Goal: Task Accomplishment & Management: Use online tool/utility

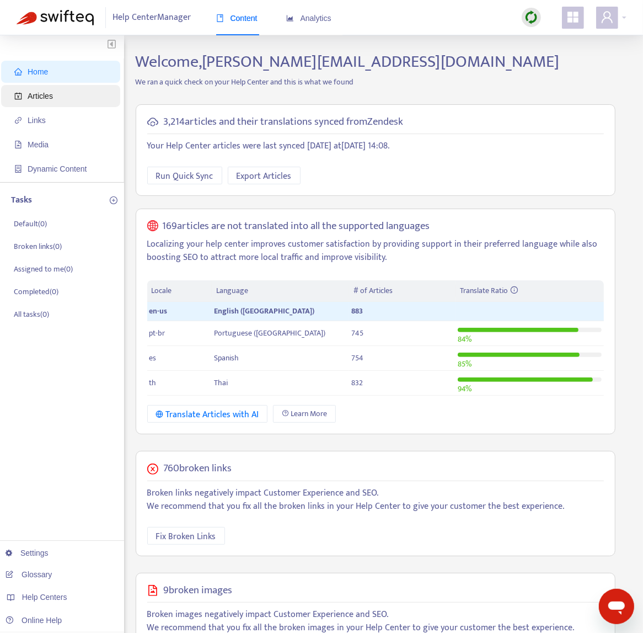
click at [46, 98] on span "Articles" at bounding box center [40, 96] width 25 height 9
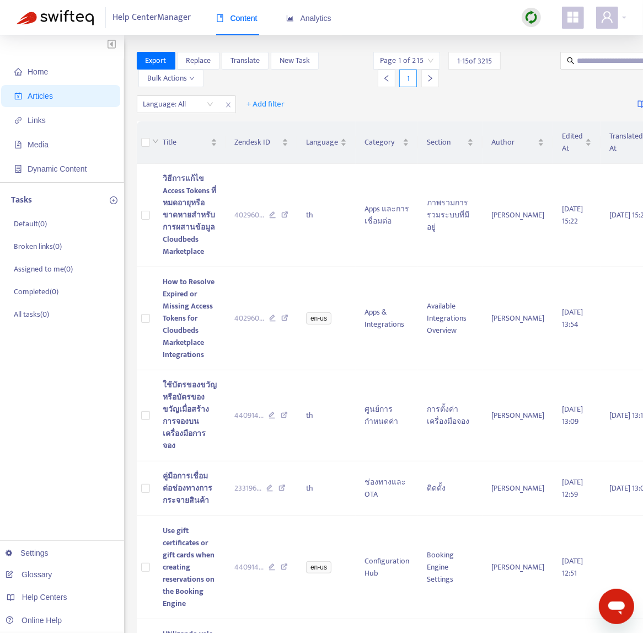
click at [534, 19] on img at bounding box center [532, 17] width 14 height 14
click at [551, 41] on link "Quick Sync" at bounding box center [554, 40] width 47 height 13
click at [148, 107] on div at bounding box center [173, 104] width 67 height 13
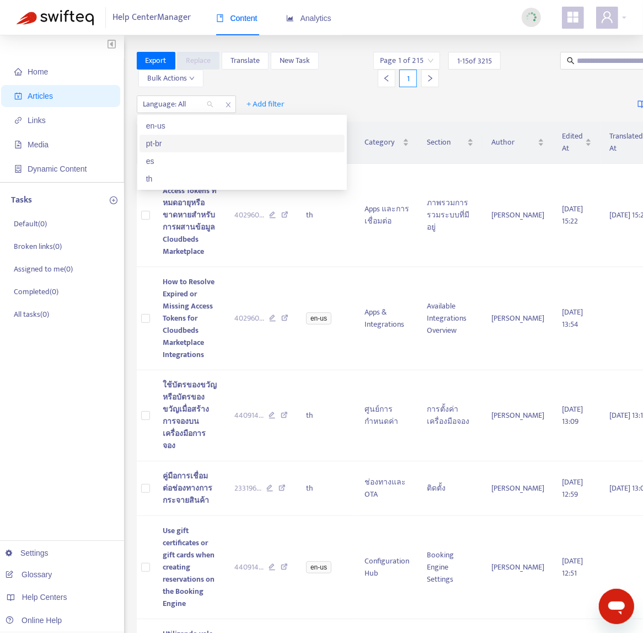
click at [199, 122] on div "en-us" at bounding box center [242, 126] width 192 height 12
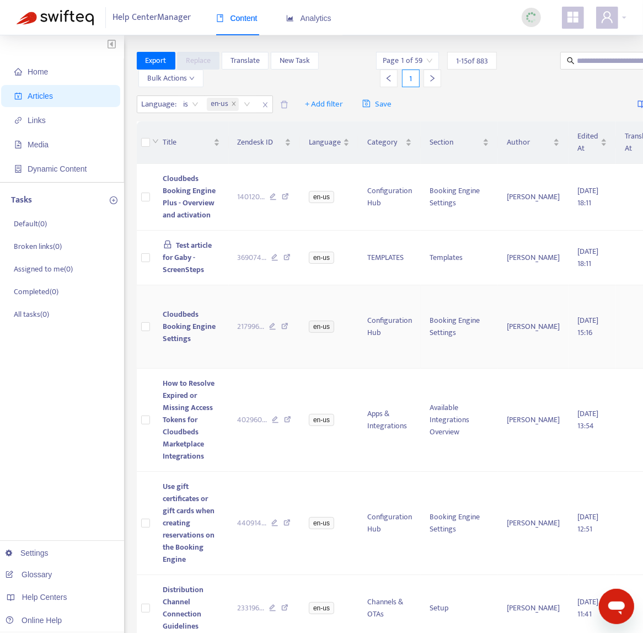
click at [179, 354] on td "Cloudbeds Booking Engine Settings" at bounding box center [192, 326] width 74 height 83
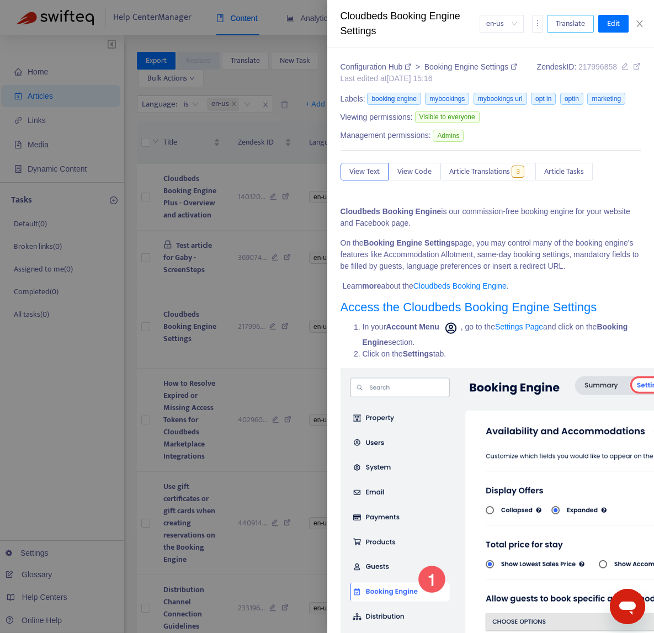
click at [561, 26] on span "Translate" at bounding box center [570, 24] width 29 height 12
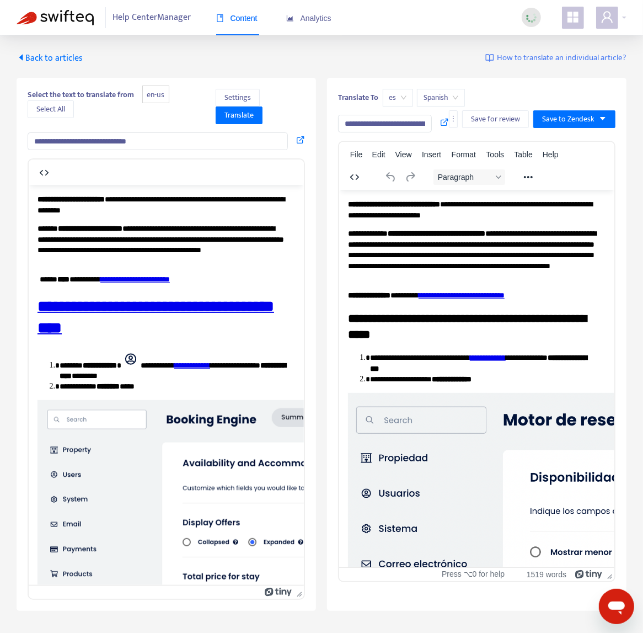
click at [399, 98] on span "es" at bounding box center [398, 97] width 17 height 17
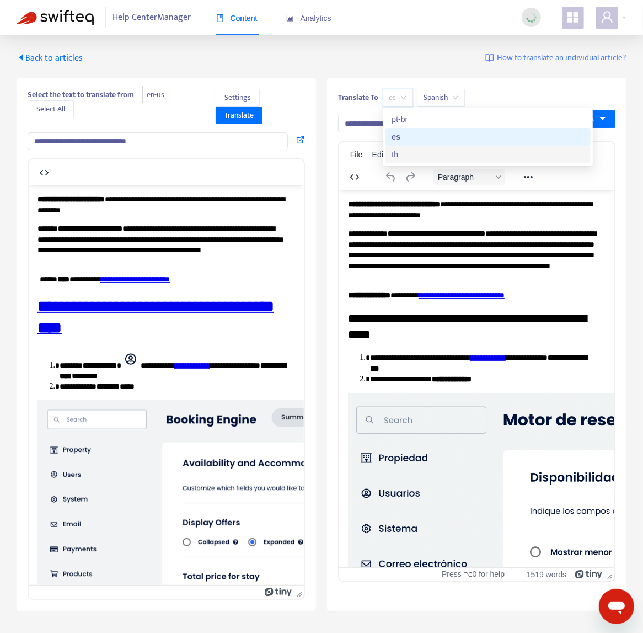
click at [410, 153] on div "th" at bounding box center [488, 154] width 192 height 12
type input "**********"
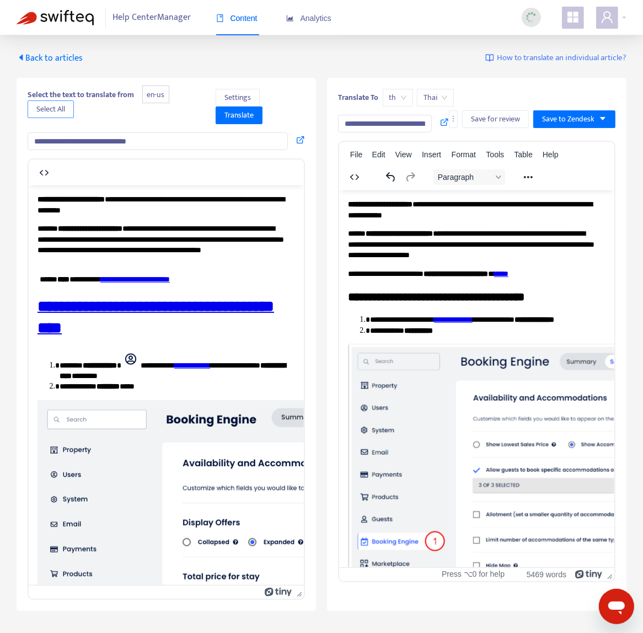
click at [50, 115] on span "Select All" at bounding box center [50, 109] width 29 height 12
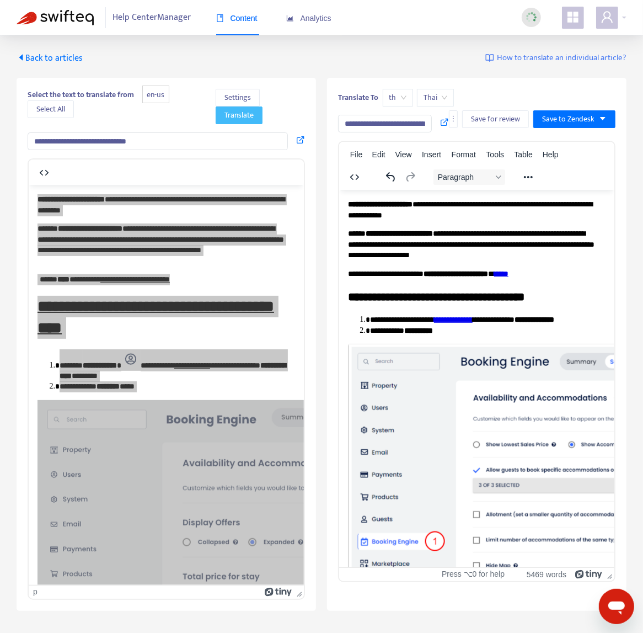
click at [257, 120] on button "Translate" at bounding box center [239, 115] width 47 height 18
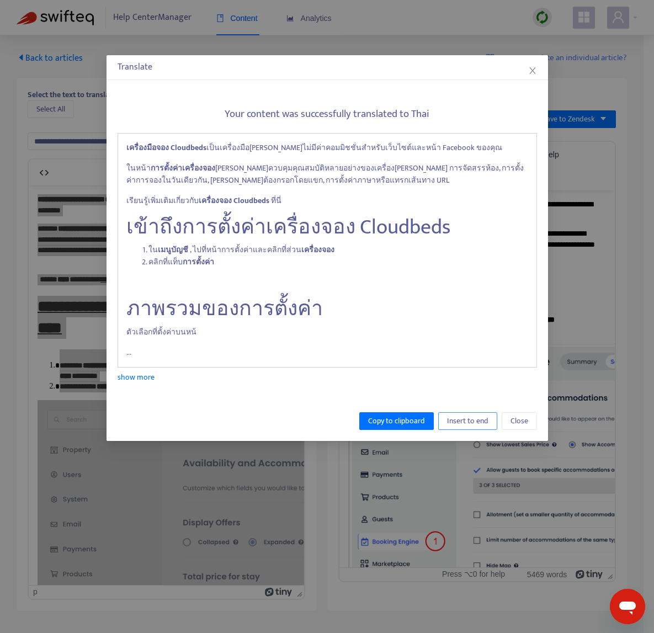
click at [471, 420] on span "Insert to end" at bounding box center [467, 421] width 41 height 12
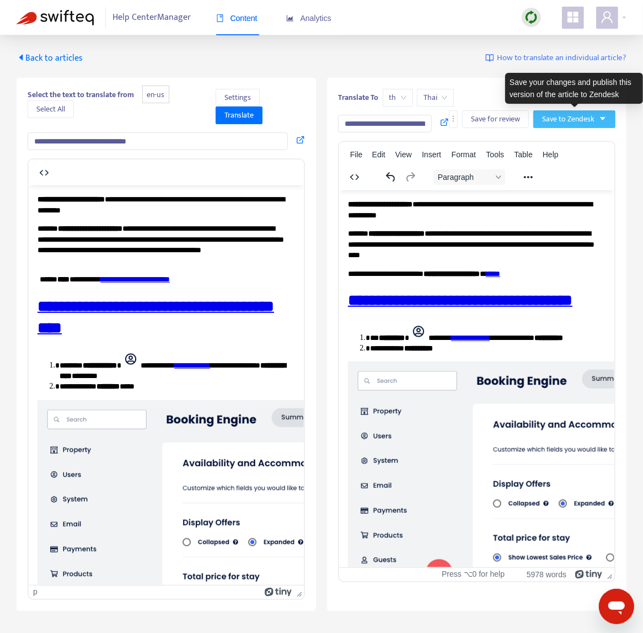
click at [579, 120] on span "Save to Zendesk" at bounding box center [568, 119] width 52 height 12
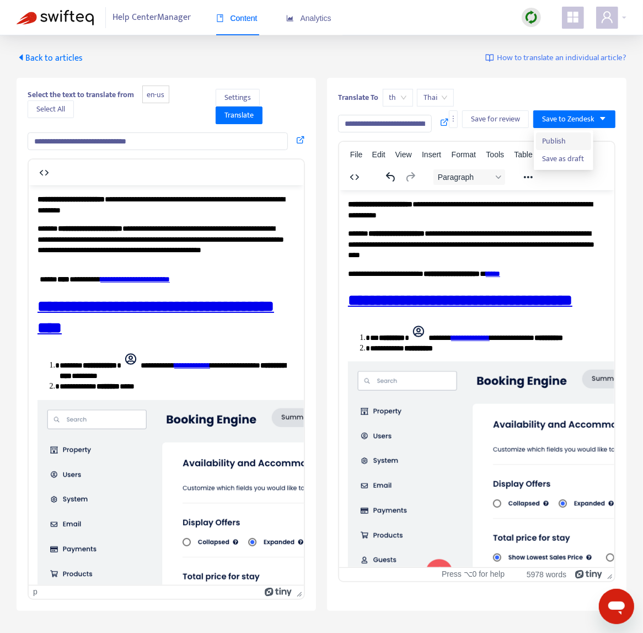
click at [573, 143] on span "Publish" at bounding box center [564, 141] width 42 height 12
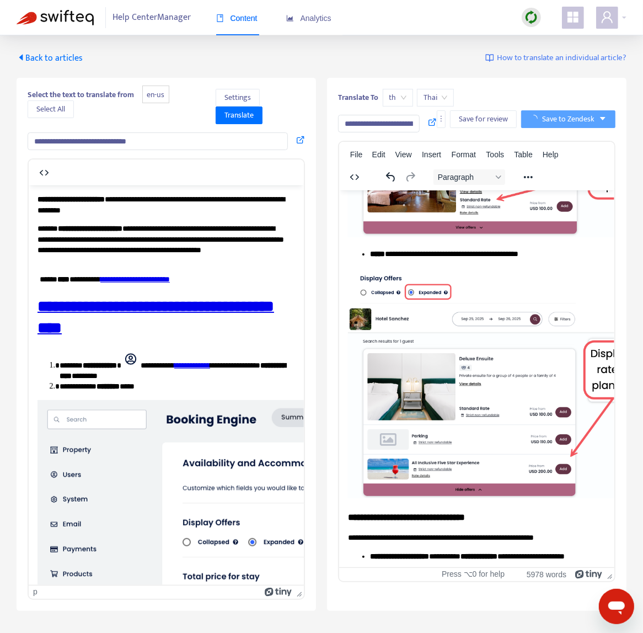
scroll to position [1129, 0]
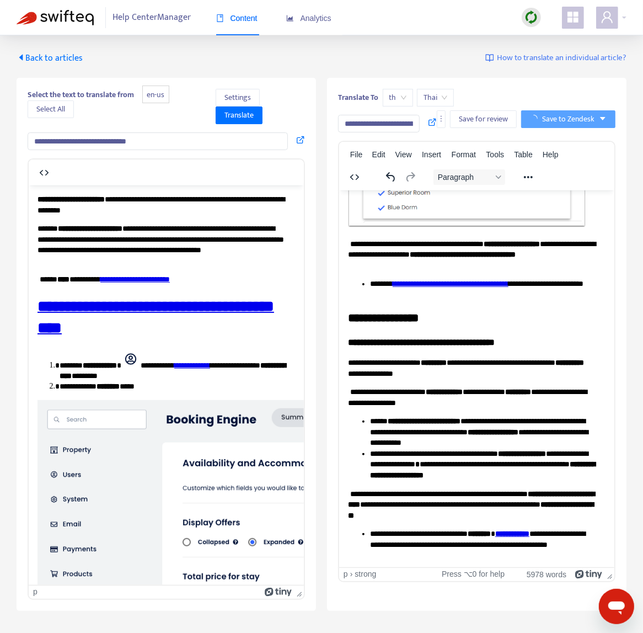
drag, startPoint x: 609, startPoint y: 263, endPoint x: 345, endPoint y: 193, distance: 272.9
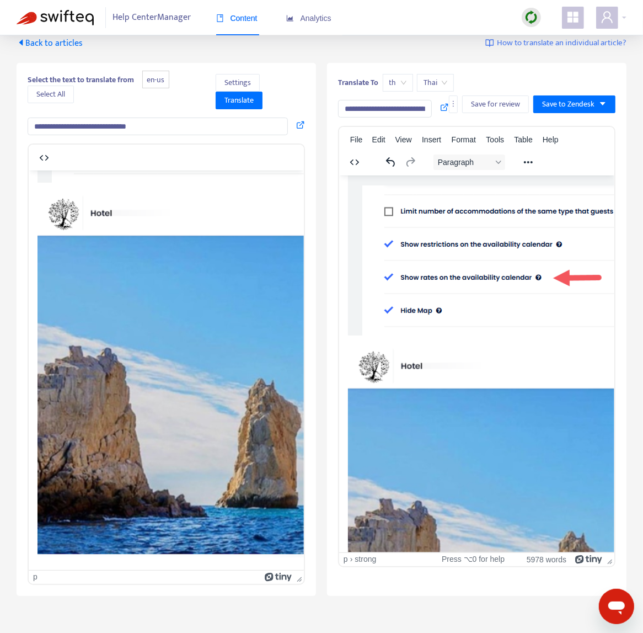
scroll to position [0, 0]
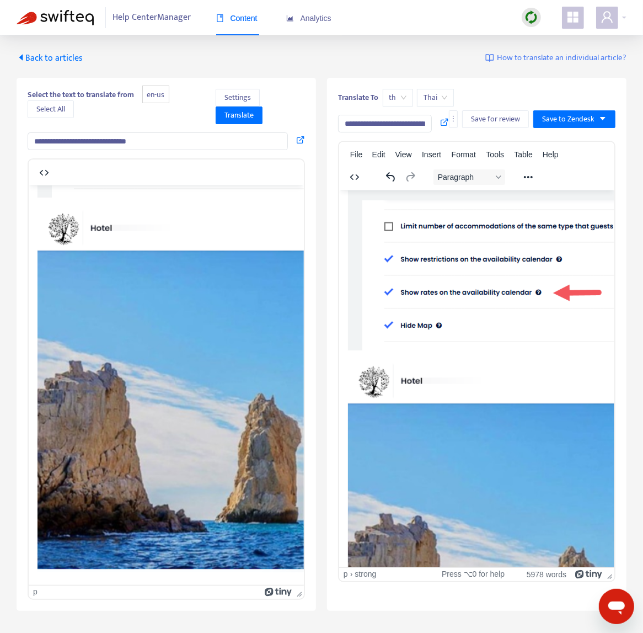
click at [45, 53] on span "Back to articles" at bounding box center [50, 58] width 66 height 15
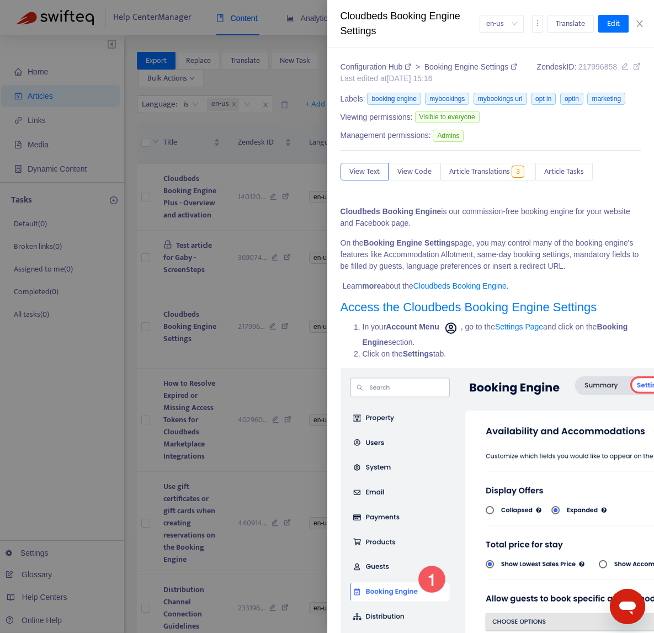
click at [226, 289] on div at bounding box center [327, 316] width 654 height 633
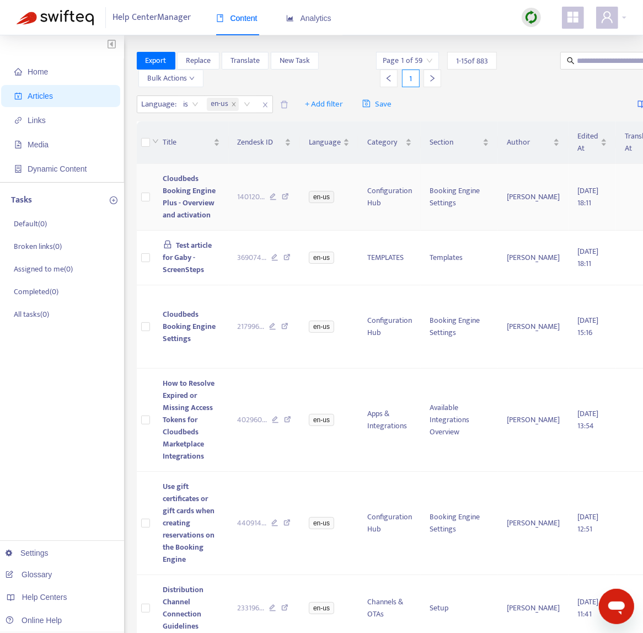
click at [212, 222] on td "Cloudbeds Booking Engine Plus - Overview and activation" at bounding box center [192, 197] width 74 height 67
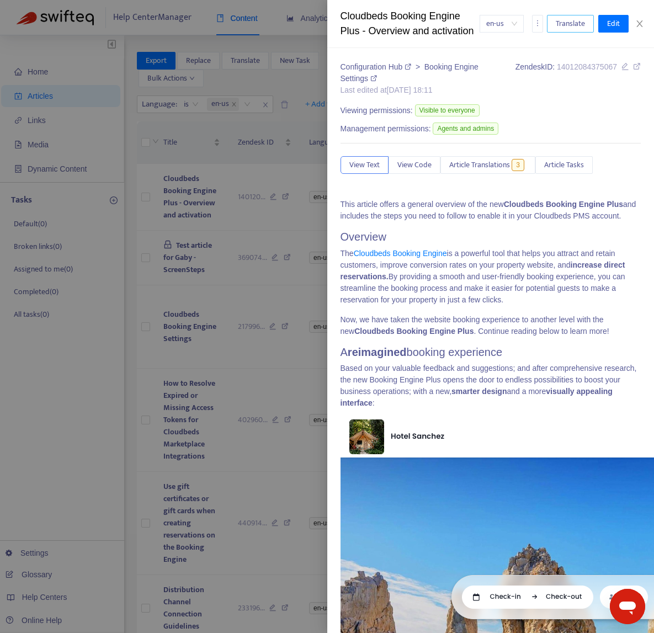
click at [583, 23] on span "Translate" at bounding box center [570, 24] width 29 height 12
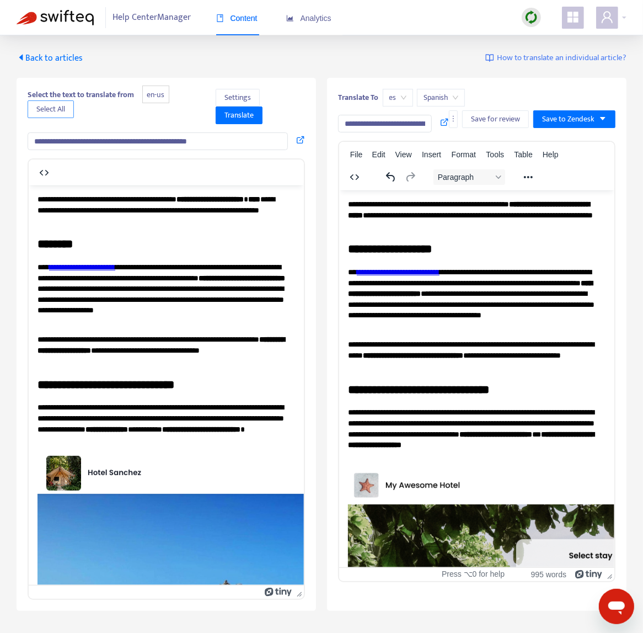
click at [68, 109] on button "Select All" at bounding box center [51, 109] width 46 height 18
click at [401, 98] on span "es" at bounding box center [398, 97] width 17 height 17
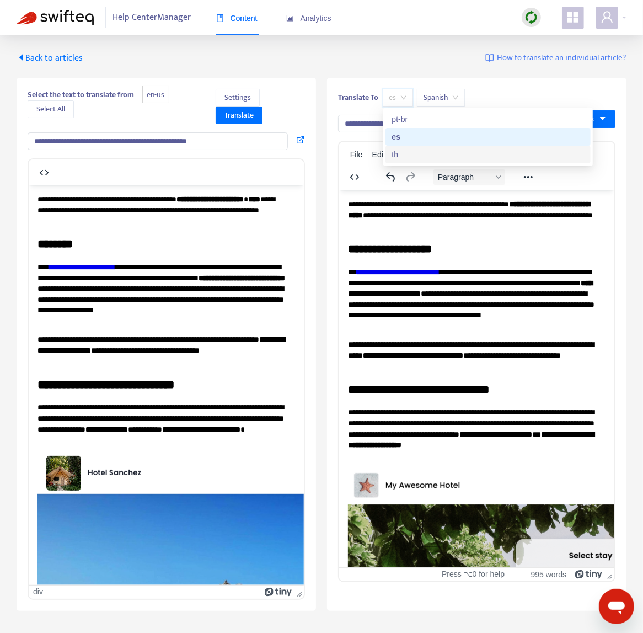
click at [411, 153] on div "th" at bounding box center [488, 154] width 192 height 12
type input "**********"
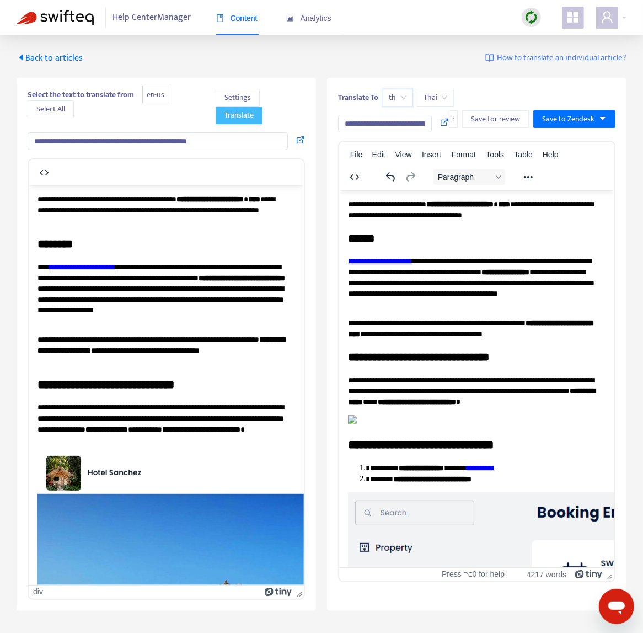
click at [239, 118] on span "Translate" at bounding box center [239, 115] width 29 height 12
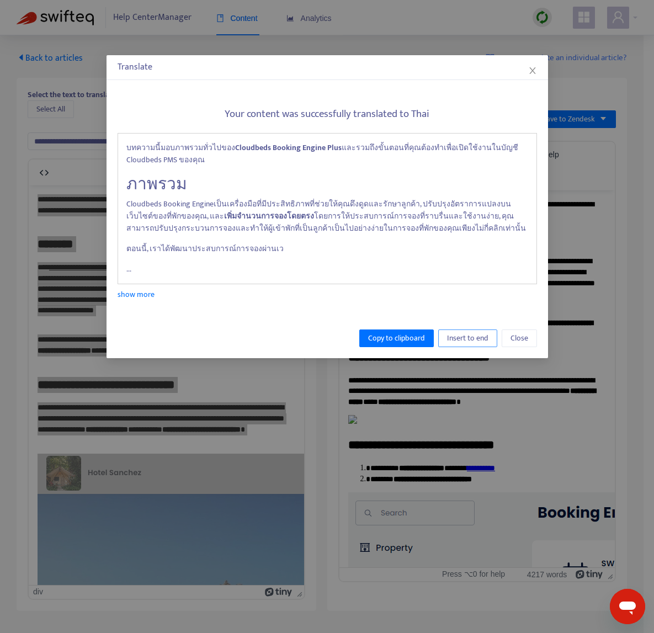
click at [465, 340] on span "Insert to end" at bounding box center [467, 338] width 41 height 12
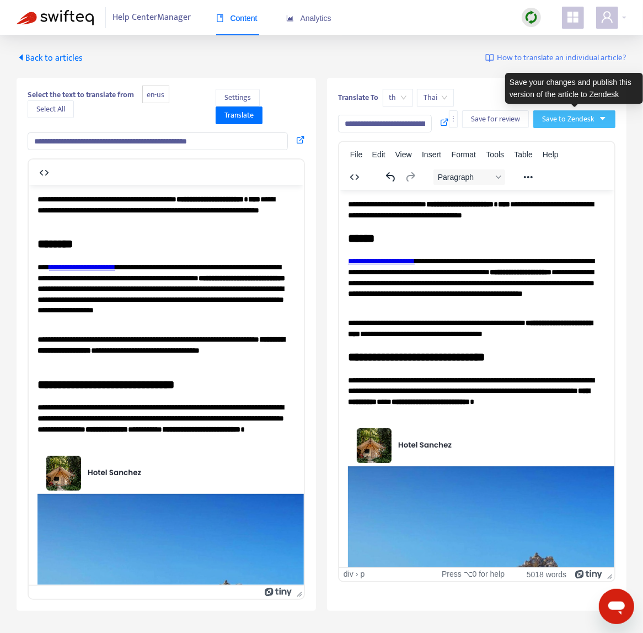
click at [585, 124] on span "Save to Zendesk" at bounding box center [568, 119] width 52 height 12
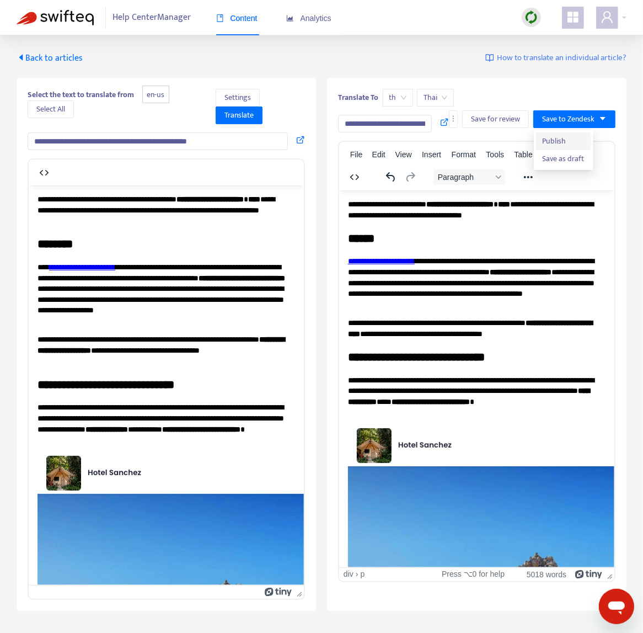
click at [553, 143] on span "Publish" at bounding box center [564, 141] width 42 height 12
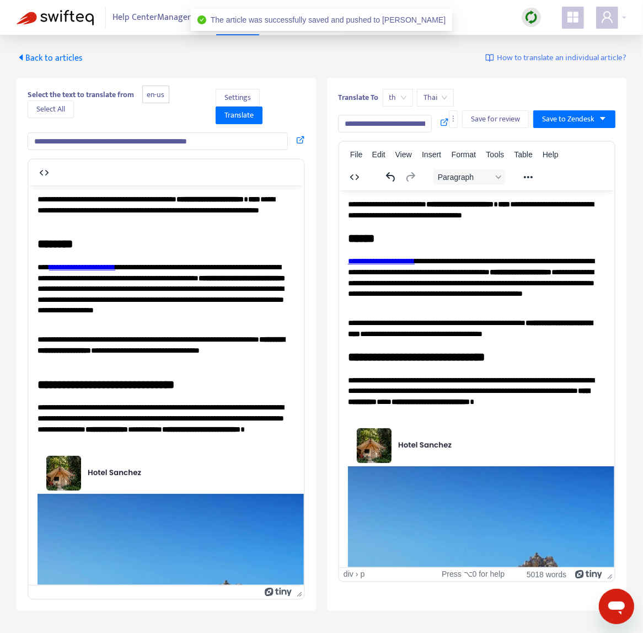
click at [25, 55] on span "Back to articles" at bounding box center [50, 58] width 66 height 15
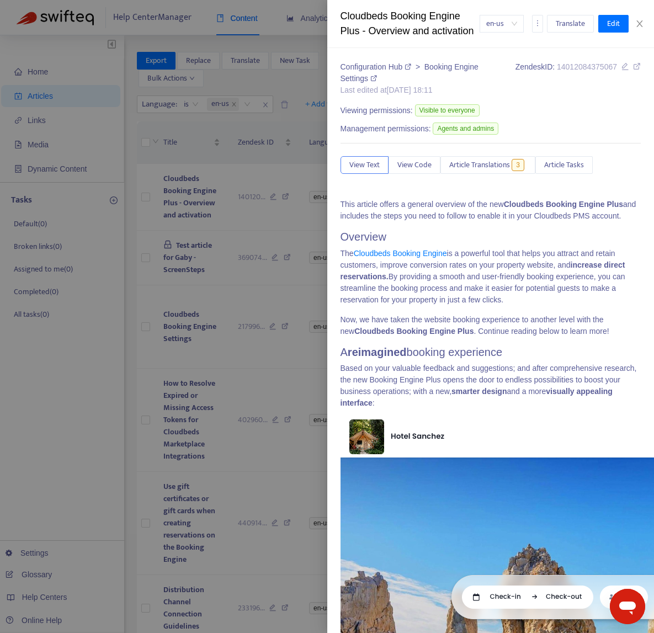
click at [233, 208] on div at bounding box center [327, 316] width 654 height 633
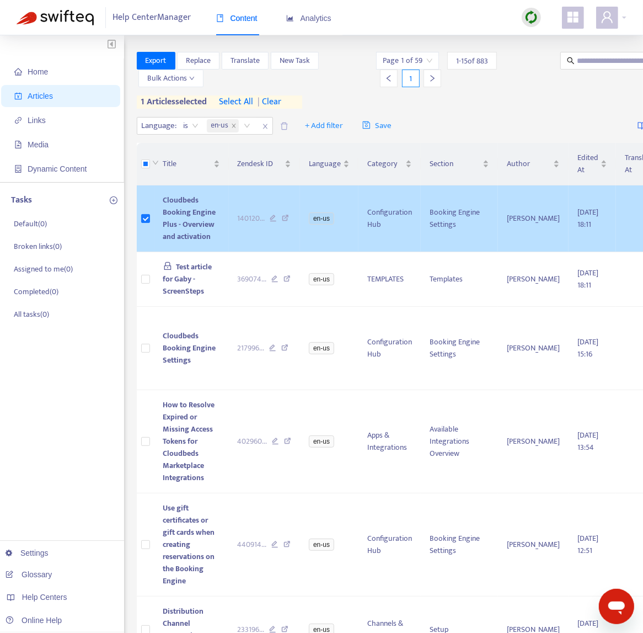
click at [151, 210] on td at bounding box center [146, 218] width 18 height 67
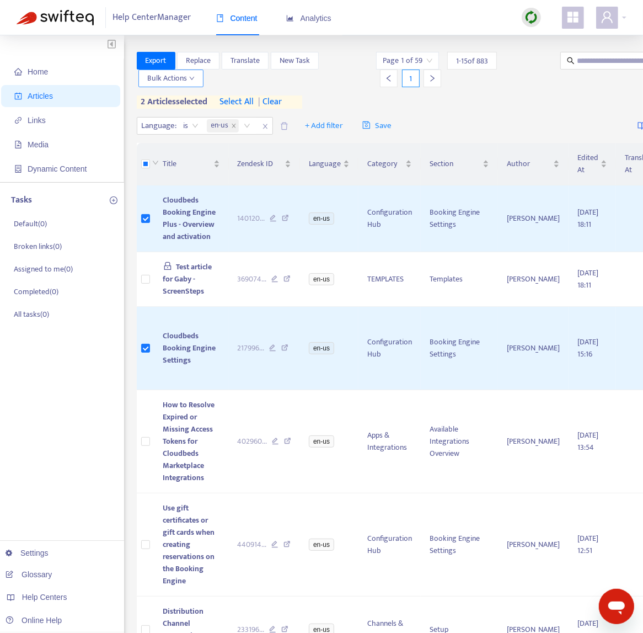
click at [176, 82] on span "Bulk Actions" at bounding box center [170, 78] width 47 height 12
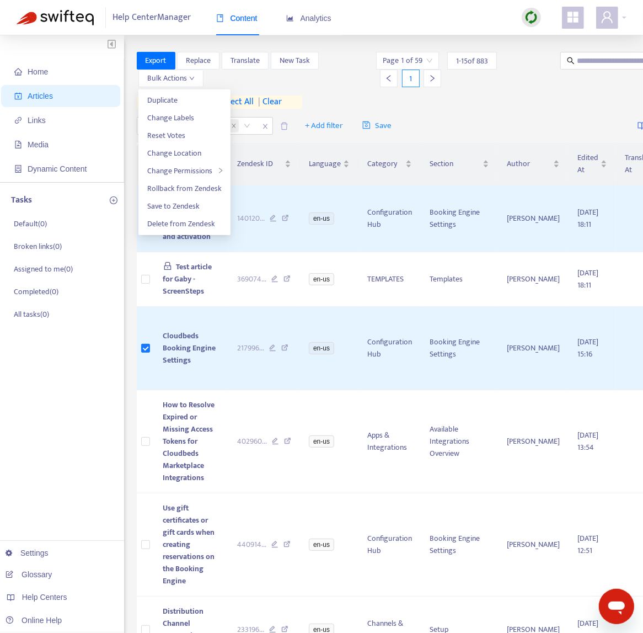
click at [360, 89] on div "Export Replace Translate New Task Bulk Actions Page 1 of 59 1 - 15 of 883 1 2 a…" at bounding box center [442, 80] width 610 height 57
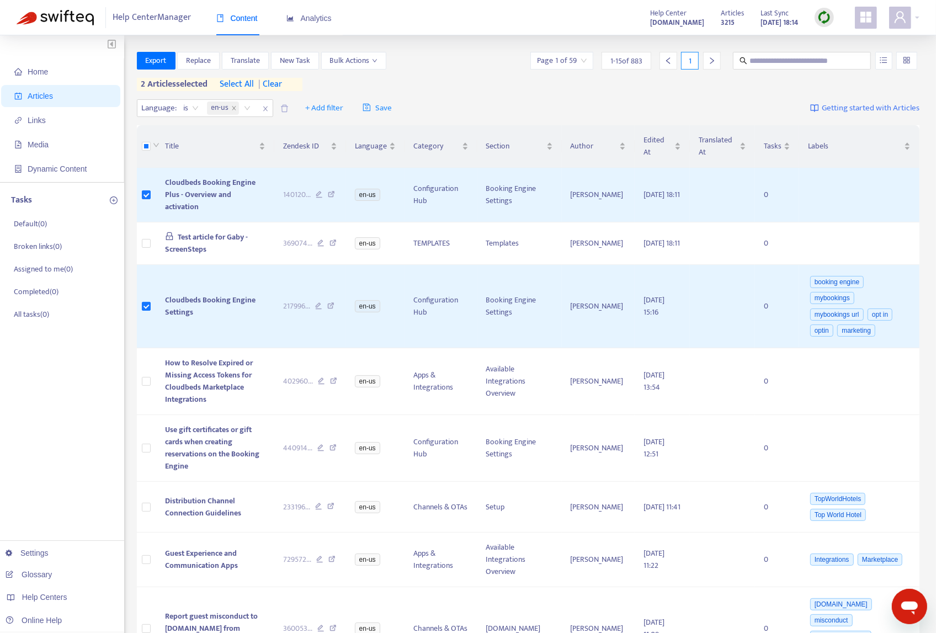
click at [152, 61] on span "Export" at bounding box center [156, 61] width 21 height 12
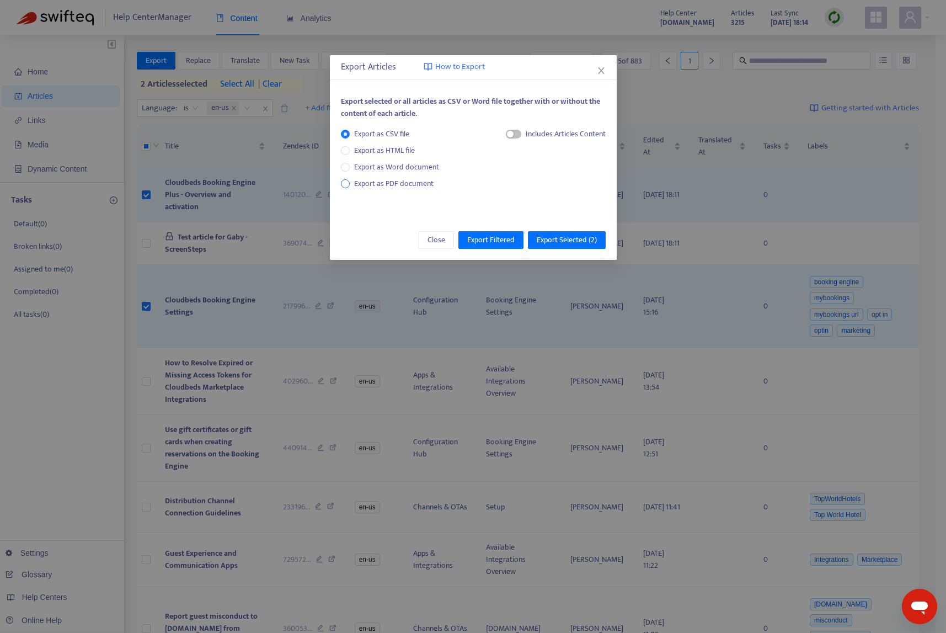
click at [361, 182] on span "Export as PDF document" at bounding box center [393, 183] width 79 height 13
click at [580, 237] on span "Export Selected ( 2 )" at bounding box center [567, 240] width 60 height 12
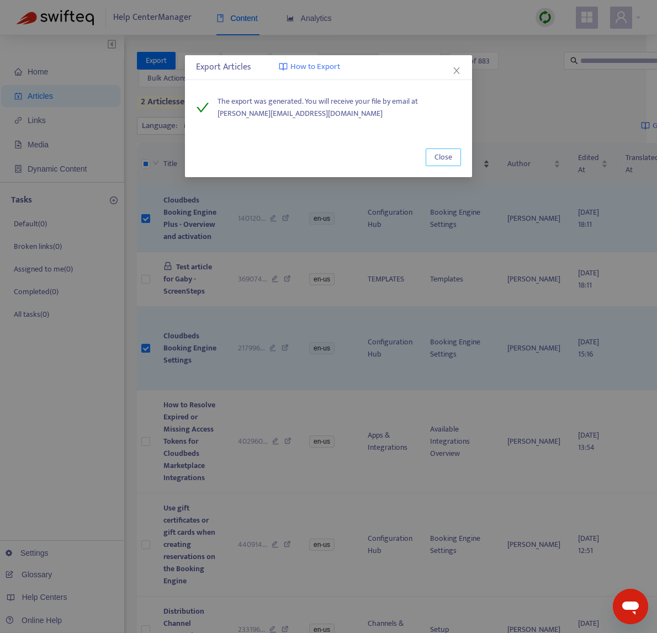
click at [435, 155] on span "Close" at bounding box center [443, 157] width 18 height 12
